Goal: Check status: Check status

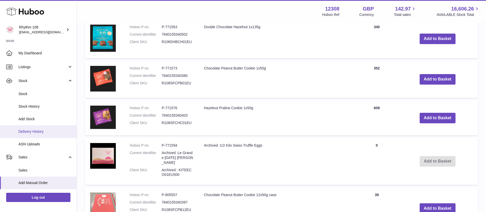
click at [31, 133] on span "Delivery History" at bounding box center [45, 131] width 54 height 5
click at [36, 130] on span "Delivery History" at bounding box center [45, 131] width 54 height 5
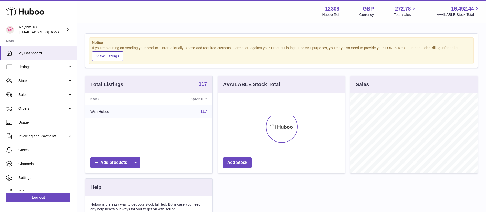
scroll to position [80, 127]
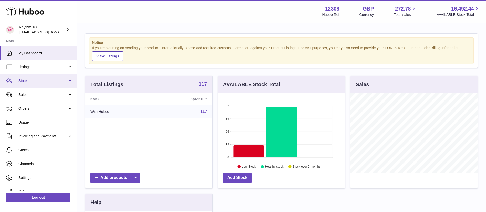
click at [39, 85] on link "Stock" at bounding box center [38, 81] width 77 height 14
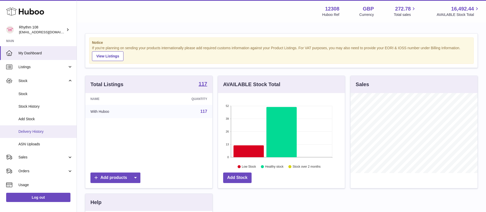
click at [38, 135] on link "Delivery History" at bounding box center [38, 131] width 77 height 13
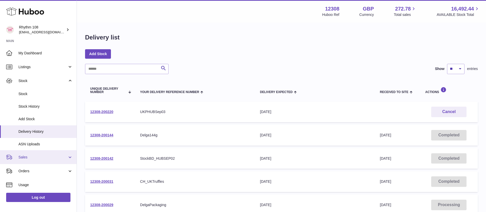
click at [29, 157] on span "Sales" at bounding box center [42, 157] width 49 height 5
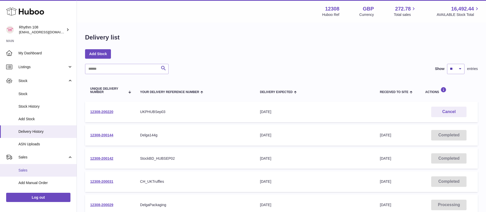
click at [28, 173] on link "Sales" at bounding box center [38, 170] width 77 height 13
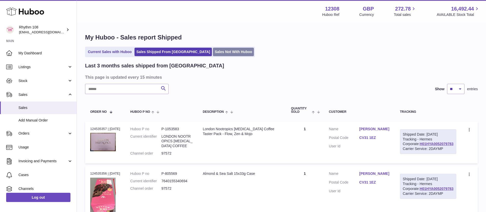
click at [213, 55] on link "Sales Not With Huboo" at bounding box center [233, 52] width 41 height 8
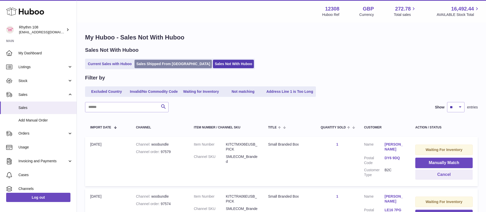
click at [155, 65] on link "Sales Shipped From [GEOGRAPHIC_DATA]" at bounding box center [172, 64] width 77 height 8
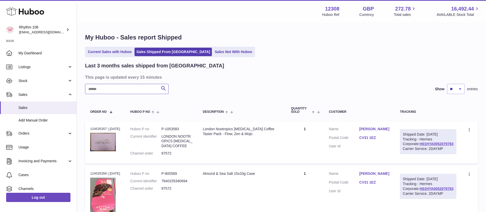
click at [105, 92] on input "text" at bounding box center [126, 89] width 83 height 10
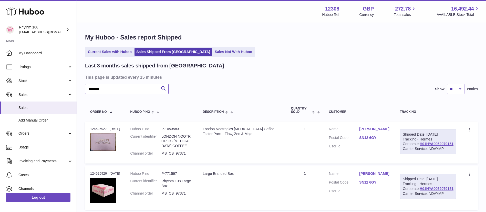
click at [124, 91] on input "********" at bounding box center [126, 89] width 83 height 10
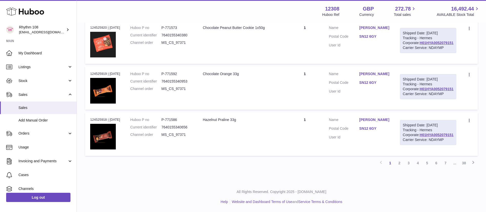
scroll to position [548, 0]
click at [400, 161] on link "2" at bounding box center [399, 162] width 9 height 9
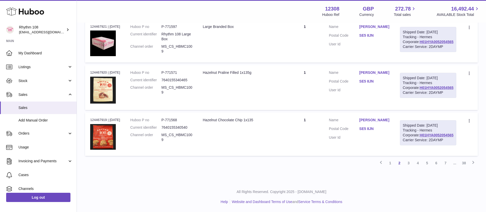
scroll to position [533, 0]
click at [411, 167] on link "3" at bounding box center [408, 162] width 9 height 9
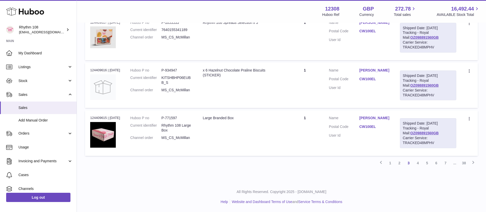
scroll to position [537, 0]
click at [417, 165] on link "4" at bounding box center [417, 162] width 9 height 9
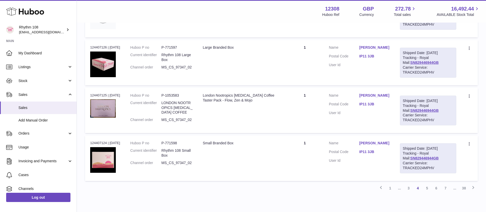
scroll to position [494, 0]
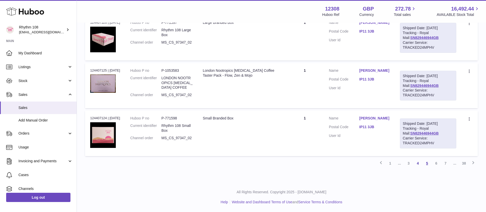
click at [429, 161] on link "5" at bounding box center [426, 163] width 9 height 9
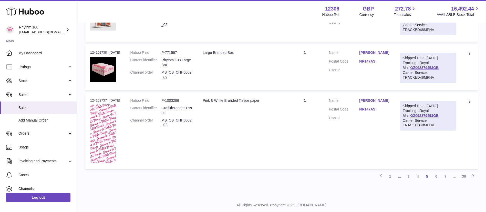
scroll to position [468, 0]
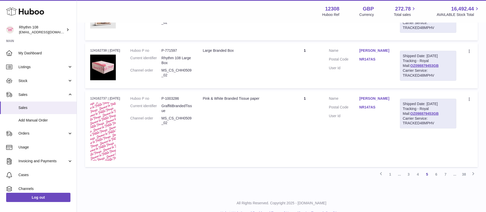
click at [427, 20] on link "OZ098879453GB" at bounding box center [424, 18] width 28 height 4
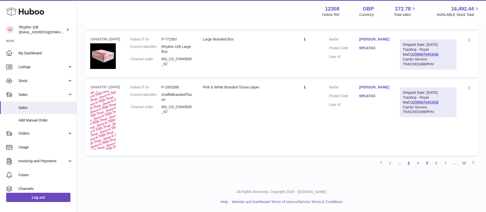
click at [406, 165] on link "3" at bounding box center [408, 162] width 9 height 9
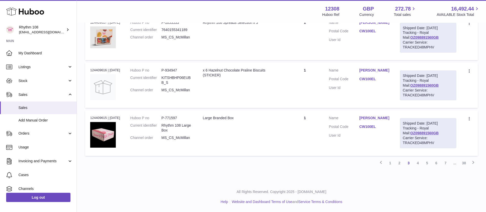
scroll to position [537, 0]
click at [399, 162] on link "2" at bounding box center [399, 162] width 9 height 9
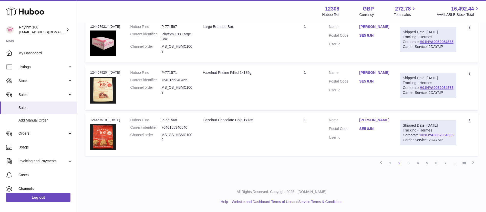
scroll to position [522, 0]
click at [390, 167] on link "1" at bounding box center [389, 162] width 9 height 9
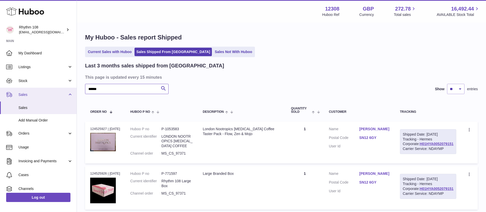
drag, startPoint x: 122, startPoint y: 90, endPoint x: 35, endPoint y: 91, distance: 87.8
paste input "text"
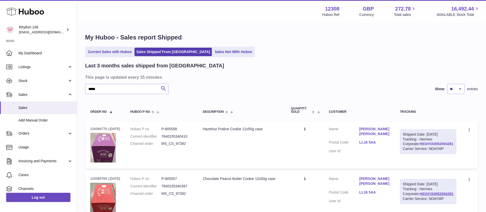
click at [442, 146] on link "H01HYA0052004281" at bounding box center [436, 144] width 34 height 4
drag, startPoint x: 112, startPoint y: 87, endPoint x: 44, endPoint y: 98, distance: 68.1
click at [44, 98] on div "Huboo Rhythm 108 [EMAIL_ADDRESS][DOMAIN_NAME] Main My Dashboard Listings Not wi…" at bounding box center [243, 204] width 486 height 408
paste input "text"
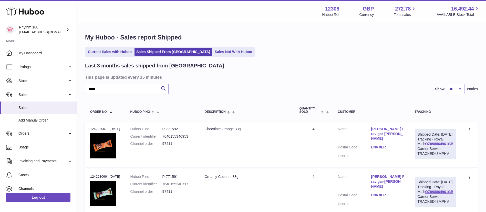
click at [441, 146] on link "OZ098864961GB" at bounding box center [439, 144] width 28 height 4
drag, startPoint x: 116, startPoint y: 89, endPoint x: 49, endPoint y: 89, distance: 66.8
paste input "text"
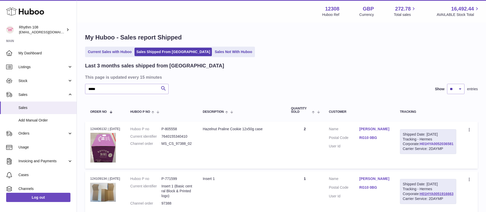
click at [436, 146] on link "H01HYA0052036581" at bounding box center [436, 144] width 34 height 4
drag, startPoint x: 107, startPoint y: 87, endPoint x: 38, endPoint y: 88, distance: 69.4
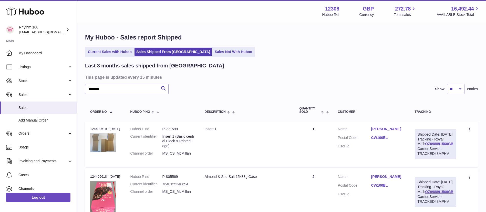
click at [427, 146] on link "OZ098891560GB" at bounding box center [439, 144] width 28 height 4
drag, startPoint x: 112, startPoint y: 91, endPoint x: 37, endPoint y: 88, distance: 74.8
type input "******"
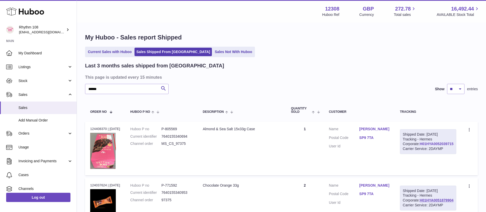
click at [430, 146] on link "H01HYA0052039715" at bounding box center [436, 144] width 34 height 4
